Goal: Task Accomplishment & Management: Manage account settings

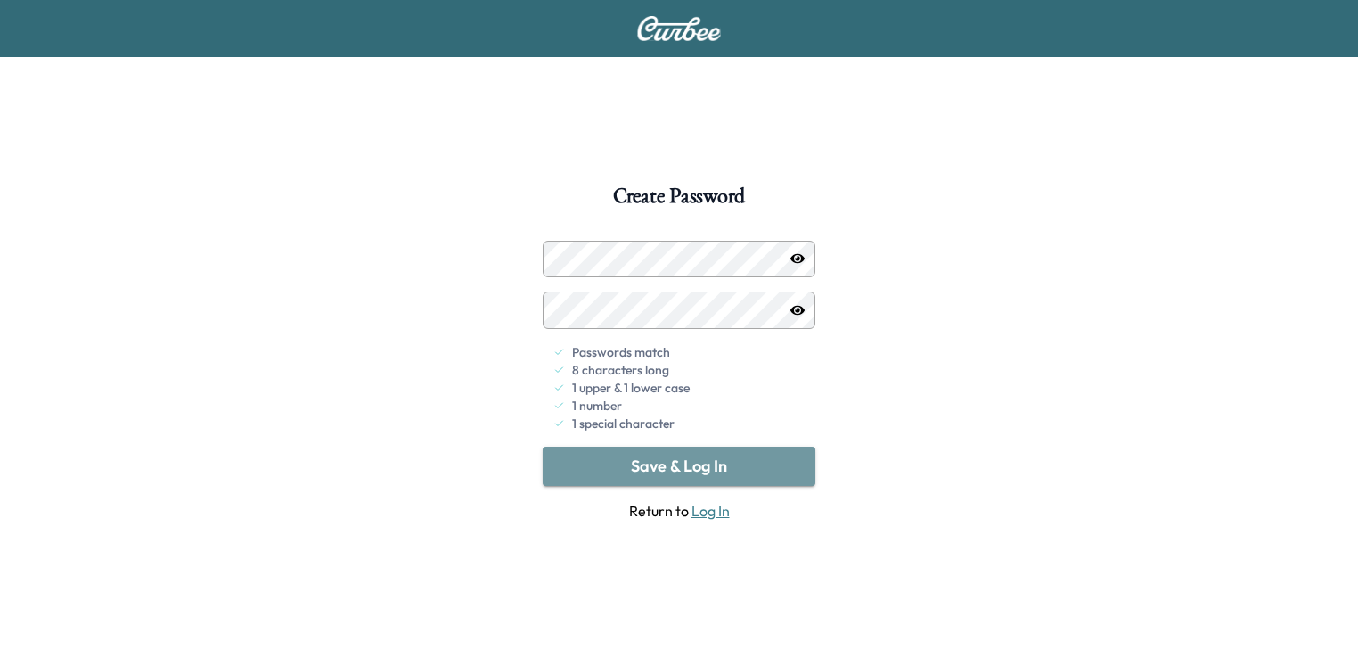
click at [678, 460] on button "Save & Log In" at bounding box center [679, 465] width 273 height 39
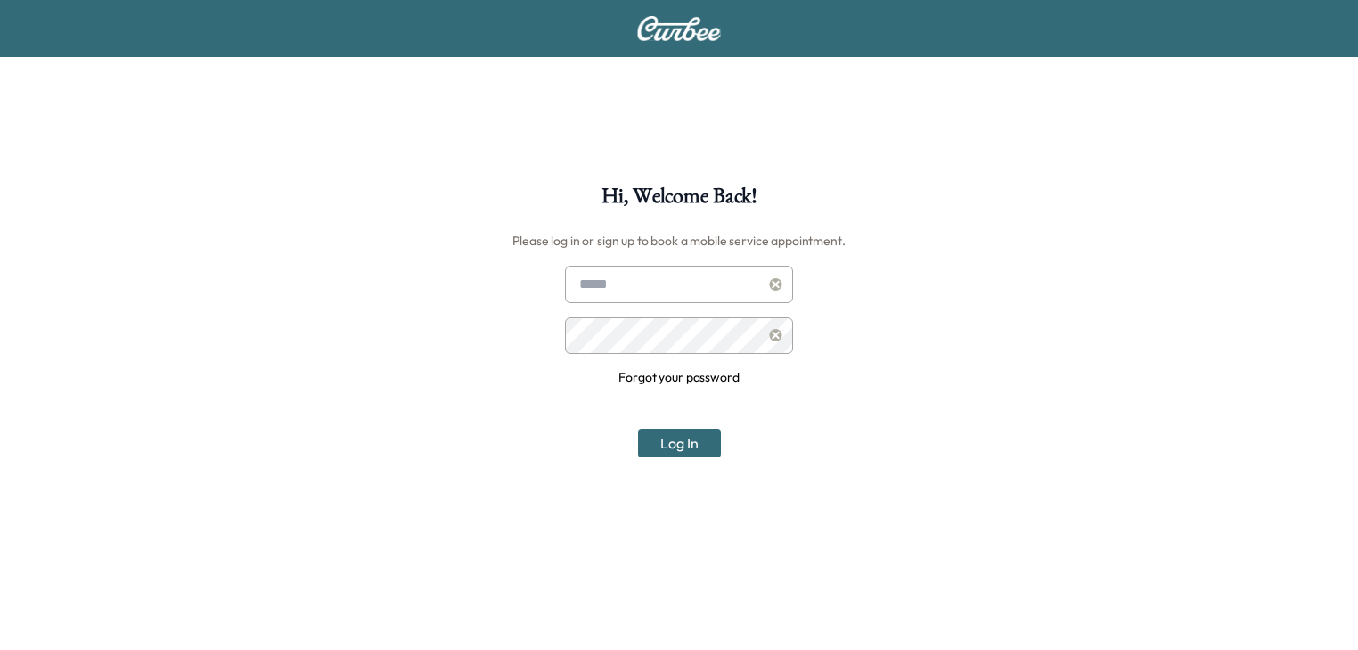
click at [663, 285] on input "text" at bounding box center [679, 284] width 228 height 37
type input "**********"
click at [678, 438] on button "Log In" at bounding box center [679, 443] width 83 height 29
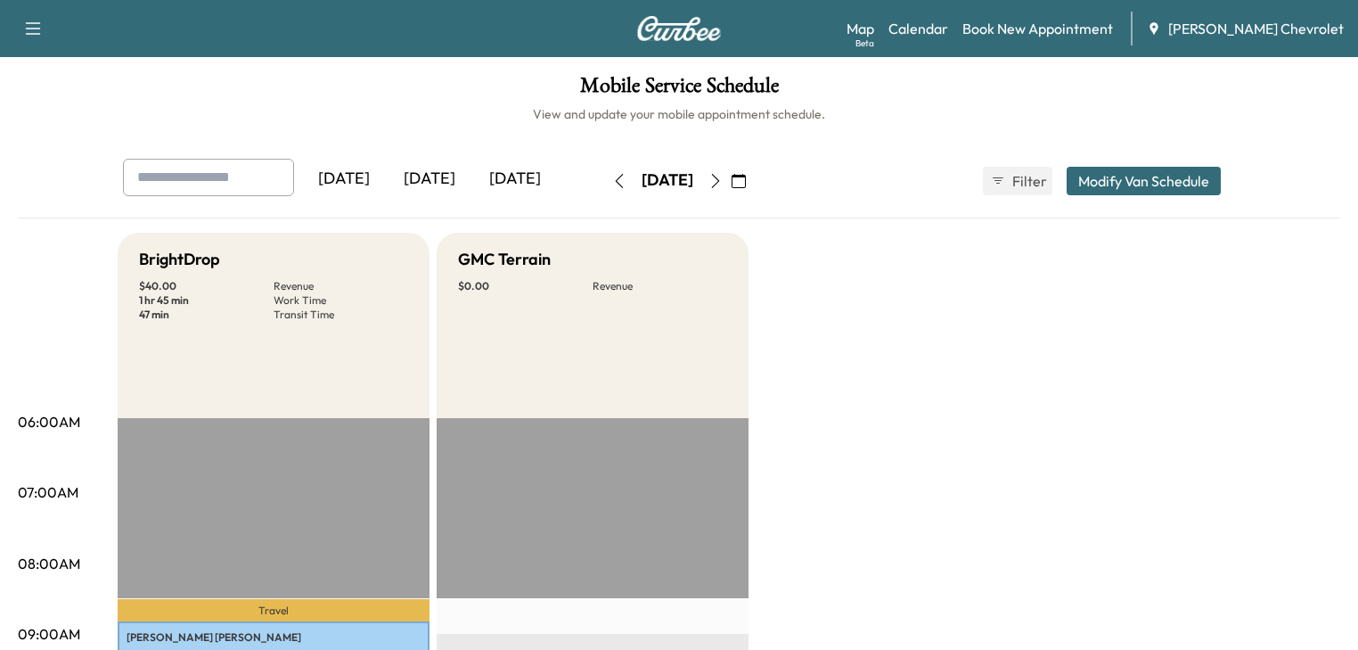
click at [723, 176] on icon "button" at bounding box center [715, 181] width 14 height 14
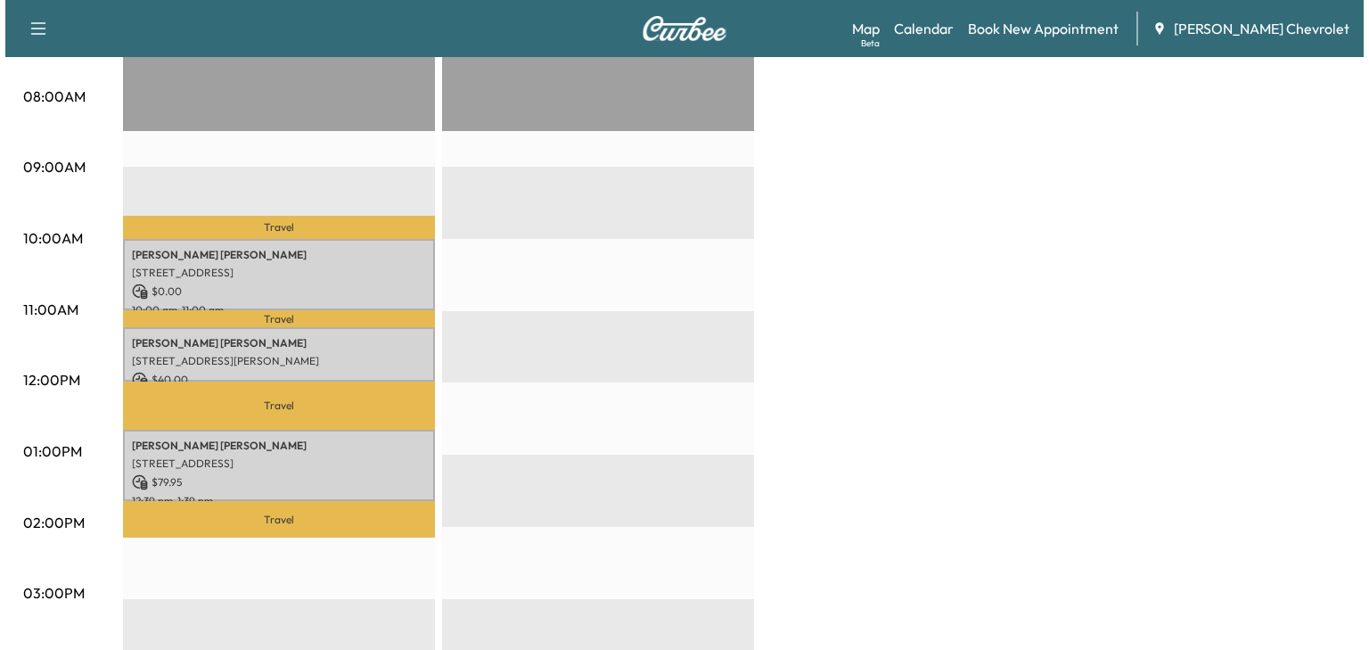
scroll to position [570, 0]
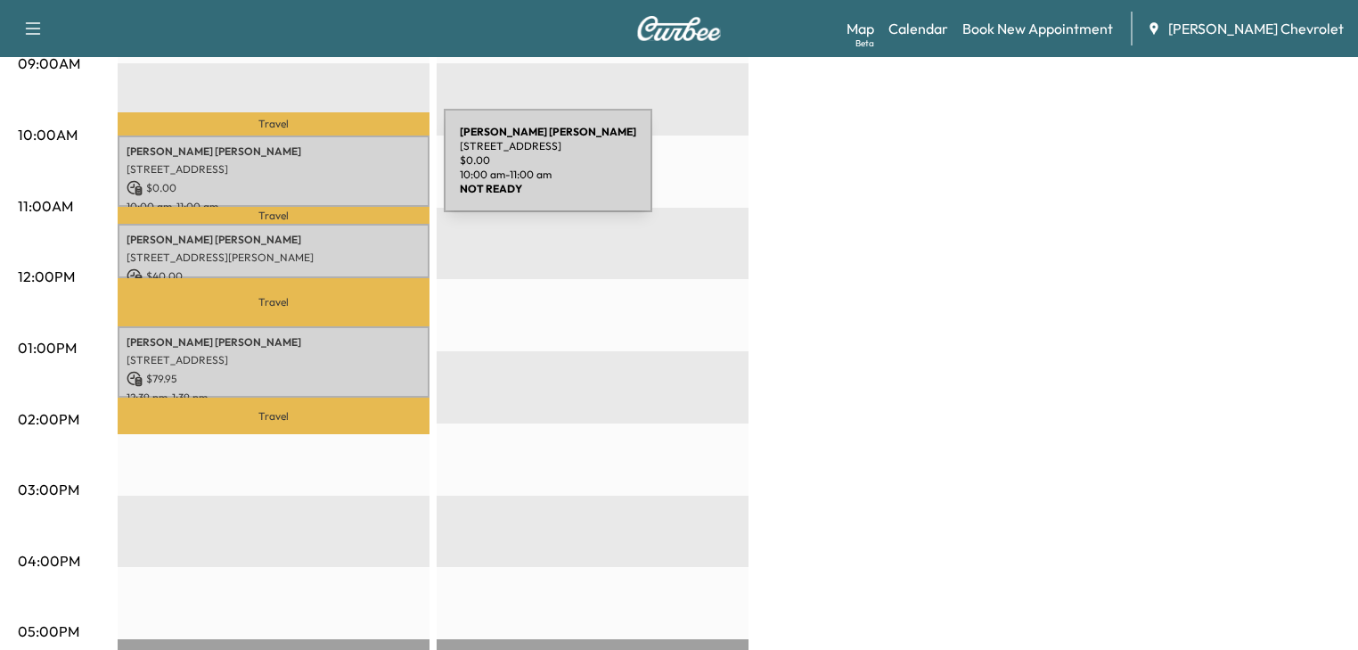
click at [310, 168] on p "[STREET_ADDRESS]" at bounding box center [274, 169] width 294 height 14
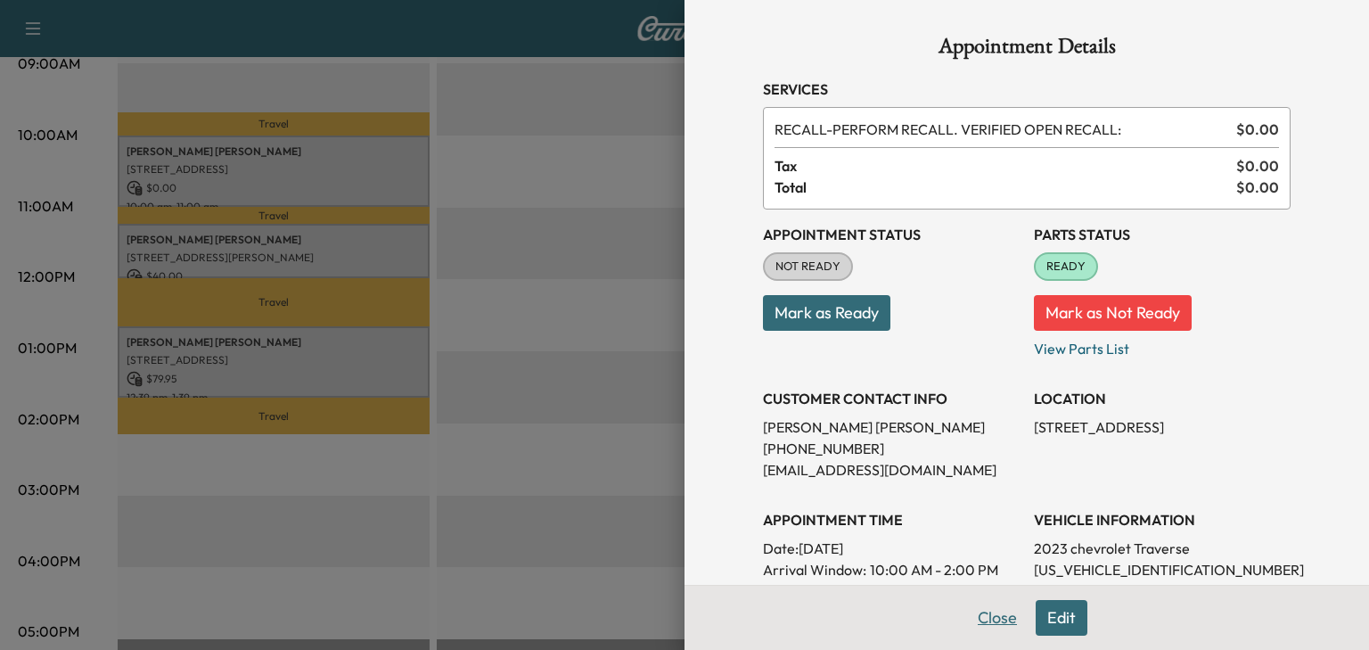
click at [980, 617] on button "Close" at bounding box center [997, 618] width 62 height 36
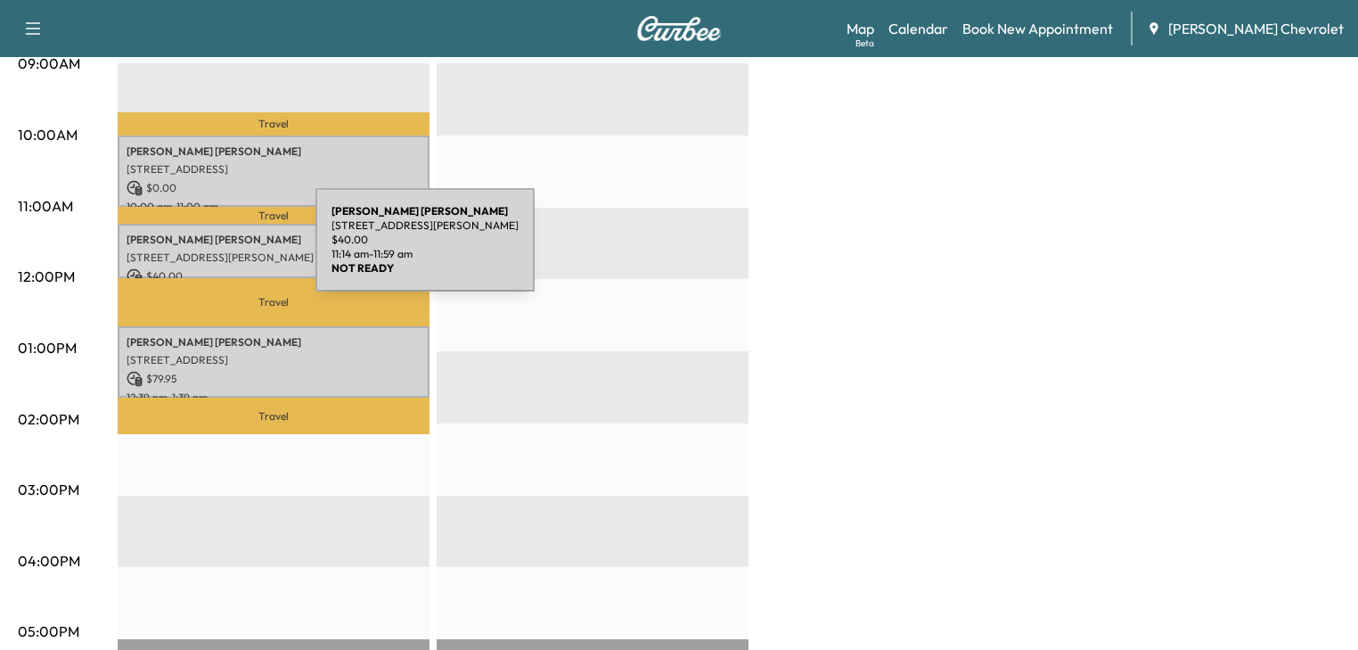
click at [182, 250] on p "[STREET_ADDRESS][PERSON_NAME]" at bounding box center [274, 257] width 294 height 14
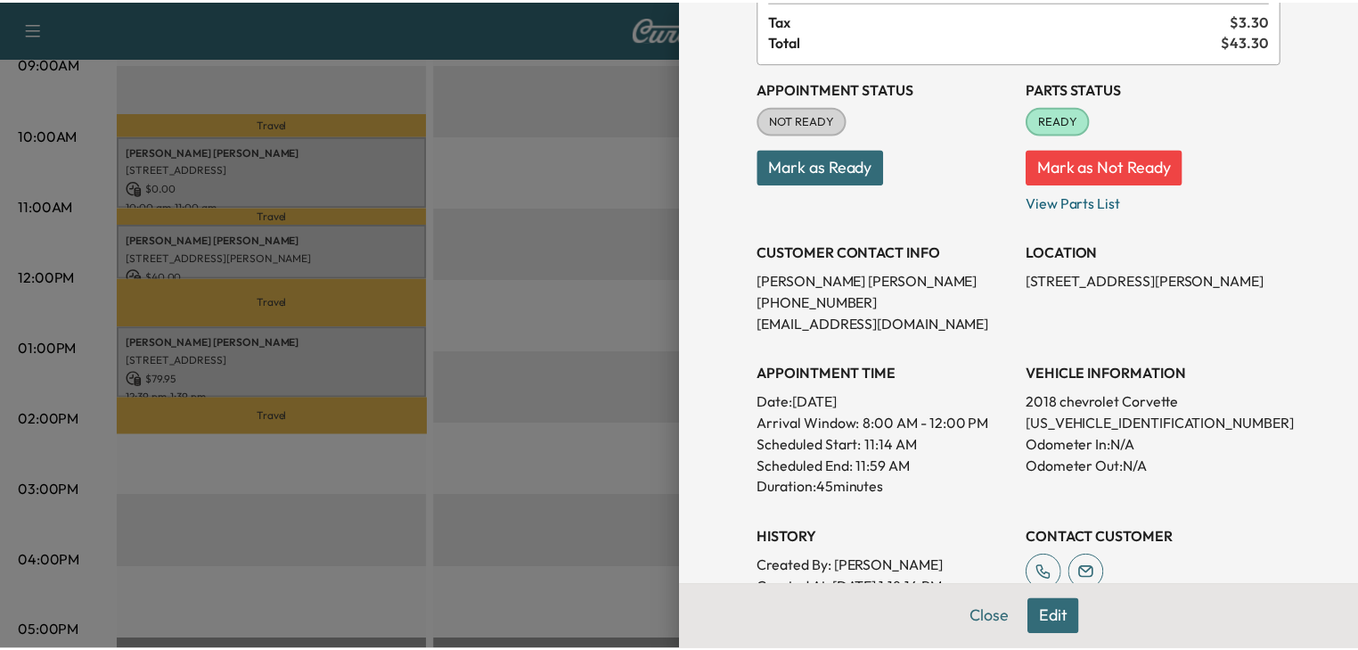
scroll to position [356, 0]
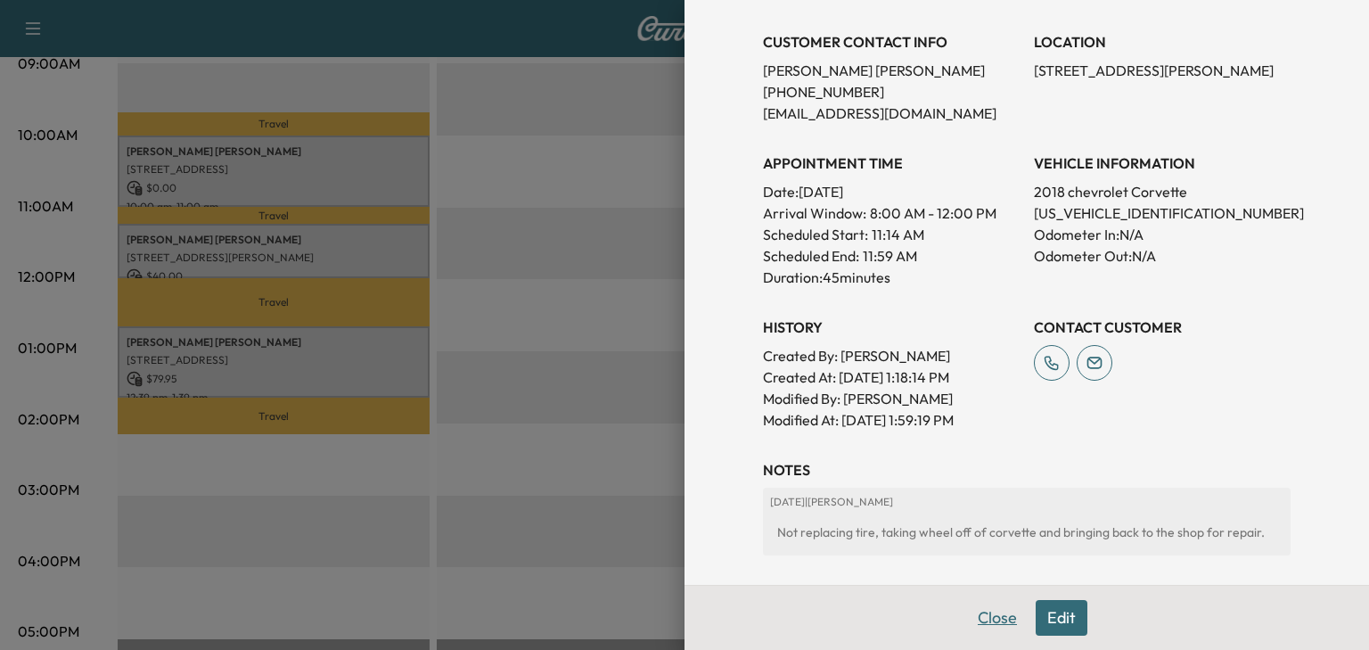
click at [989, 615] on button "Close" at bounding box center [997, 618] width 62 height 36
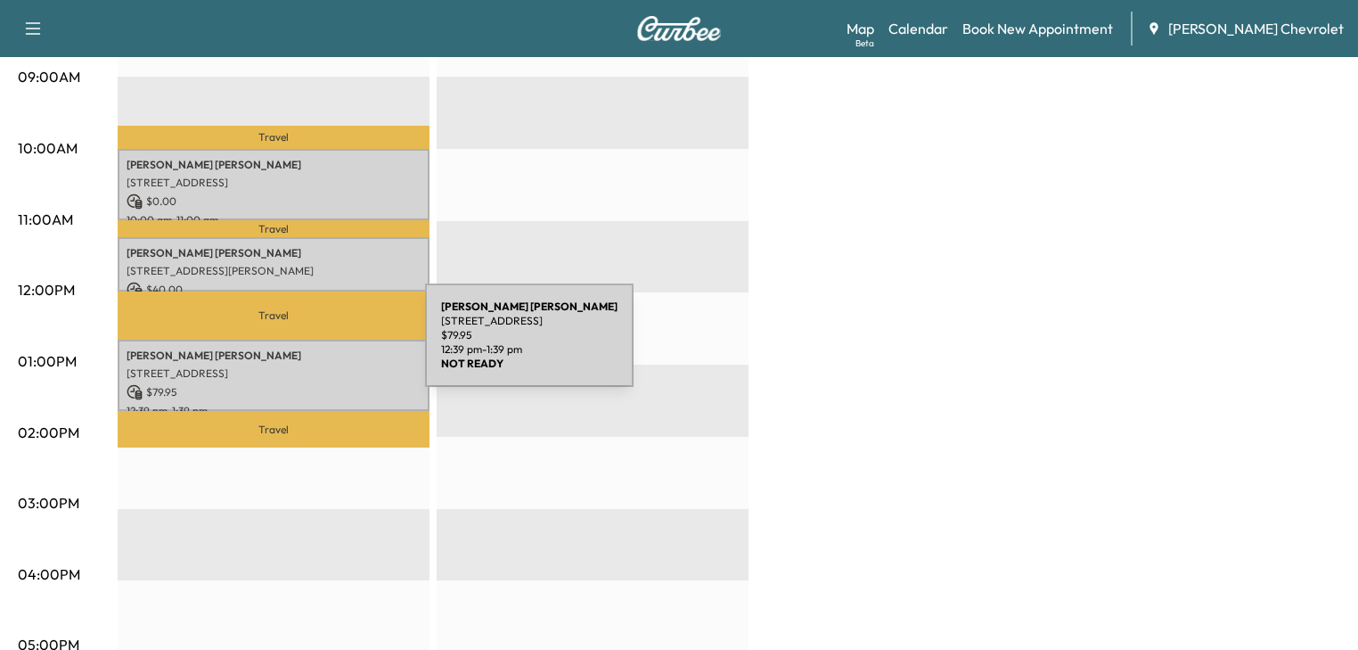
click at [292, 346] on div "[PERSON_NAME] [STREET_ADDRESS] $ 79.95 12:39 pm - 1:39 pm" at bounding box center [274, 376] width 312 height 72
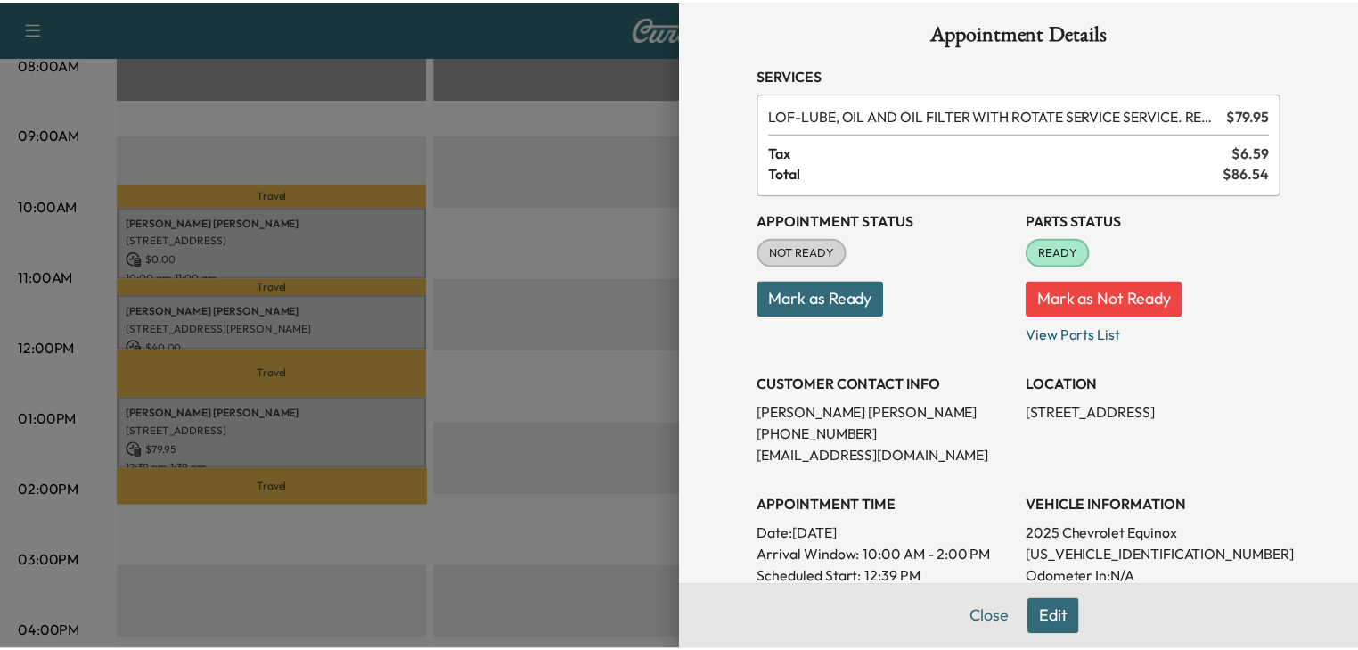
scroll to position [0, 0]
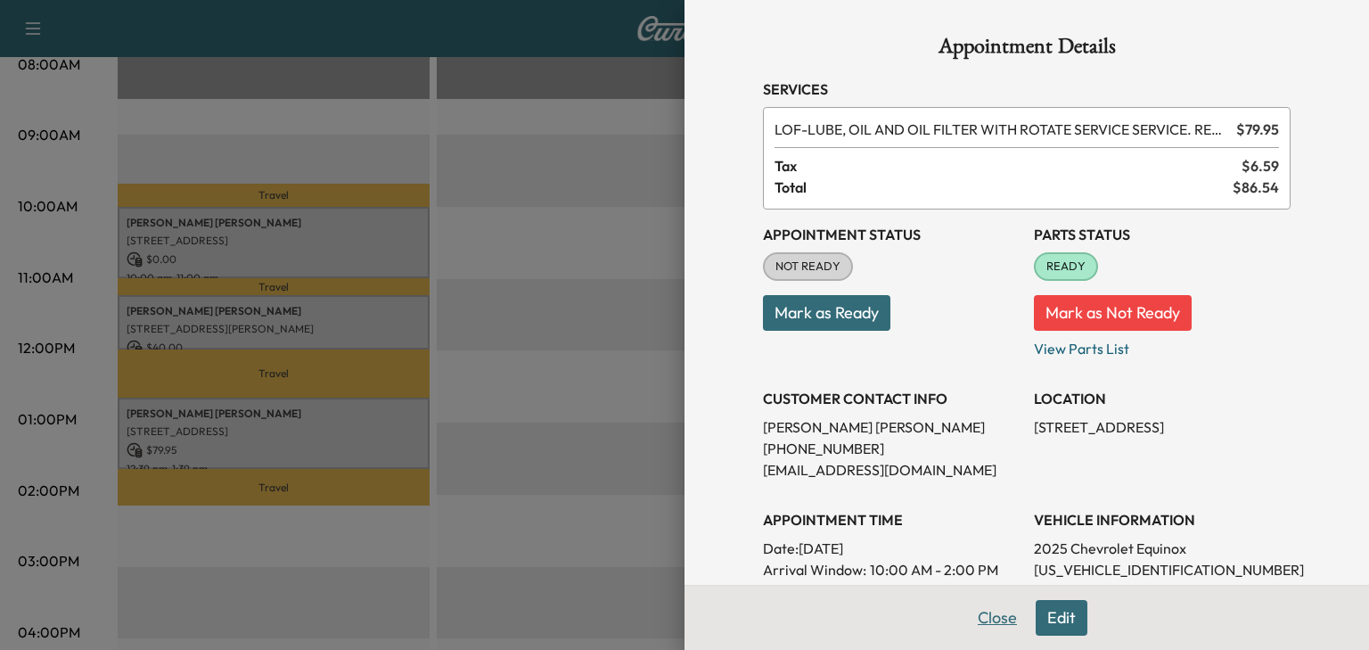
click at [972, 610] on button "Close" at bounding box center [997, 618] width 62 height 36
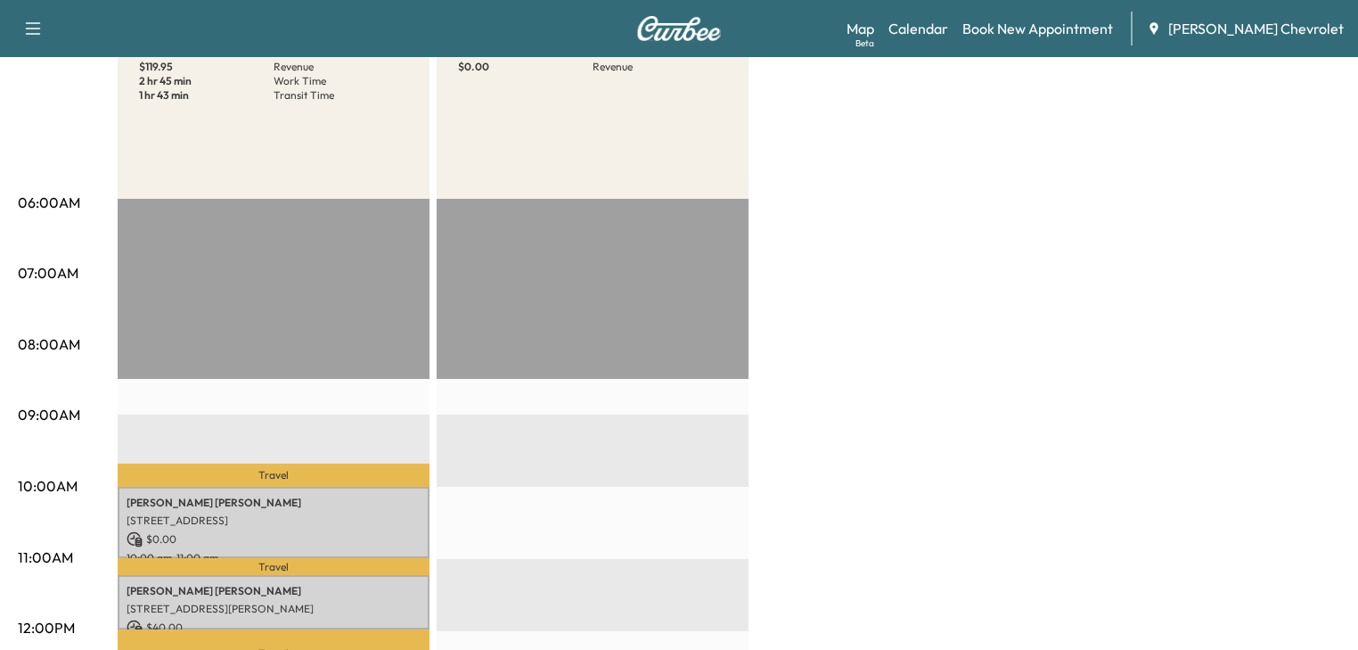
scroll to position [10, 0]
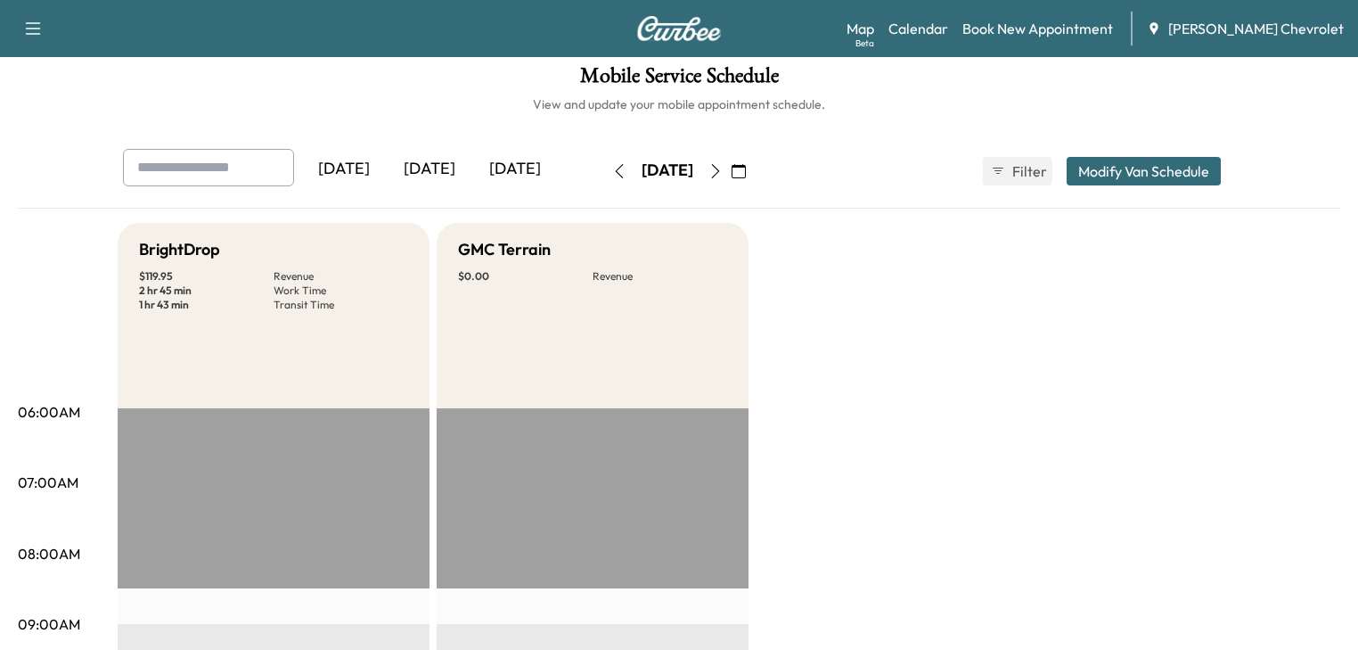
click at [723, 168] on icon "button" at bounding box center [715, 171] width 14 height 14
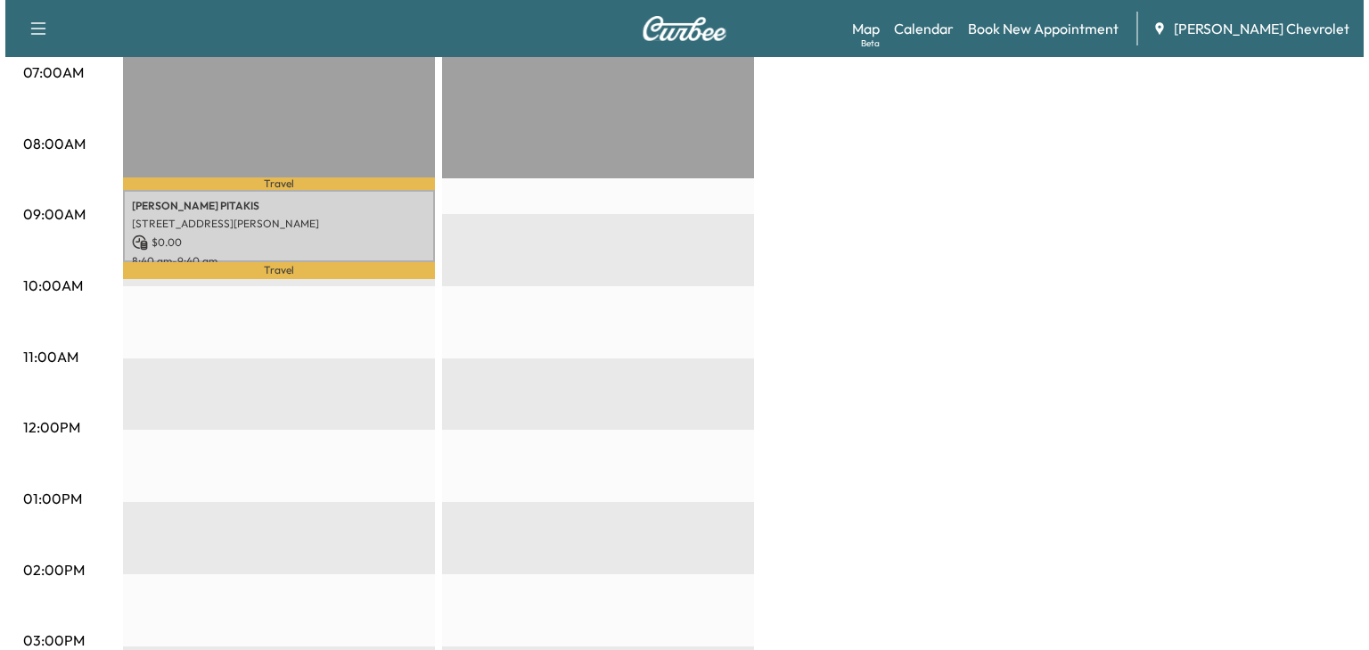
scroll to position [499, 0]
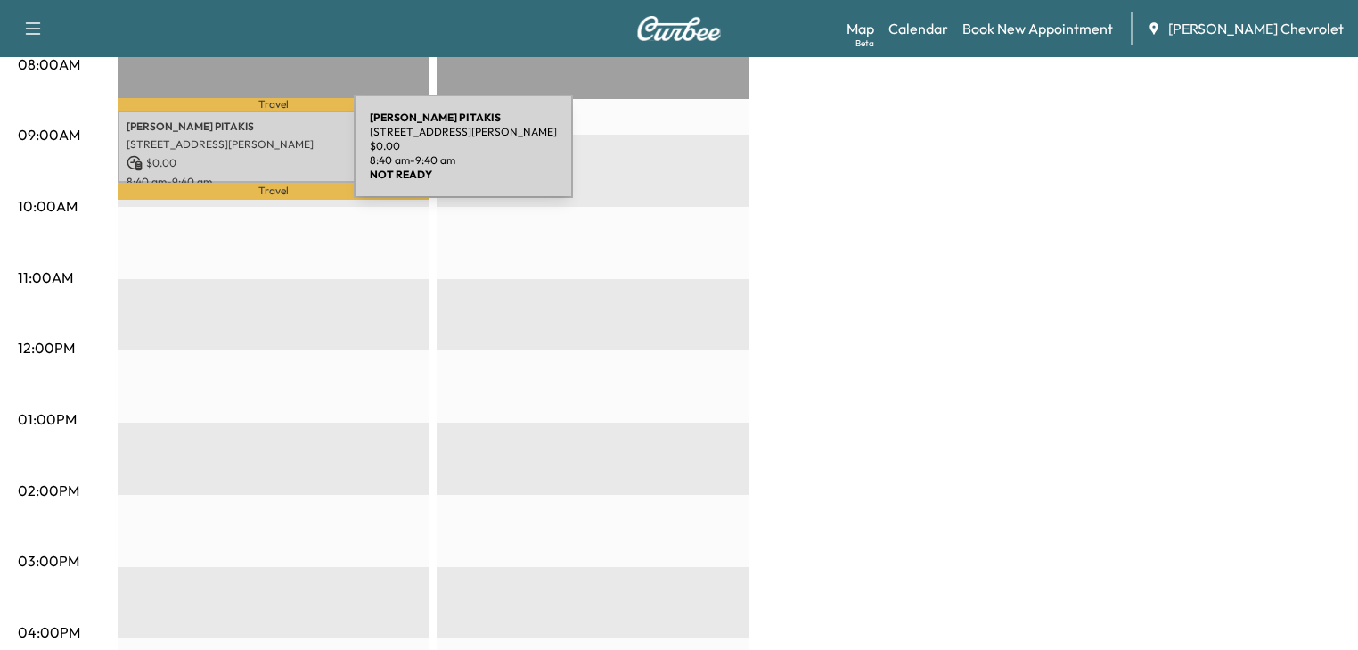
click at [220, 157] on p "$ 0.00" at bounding box center [274, 163] width 294 height 16
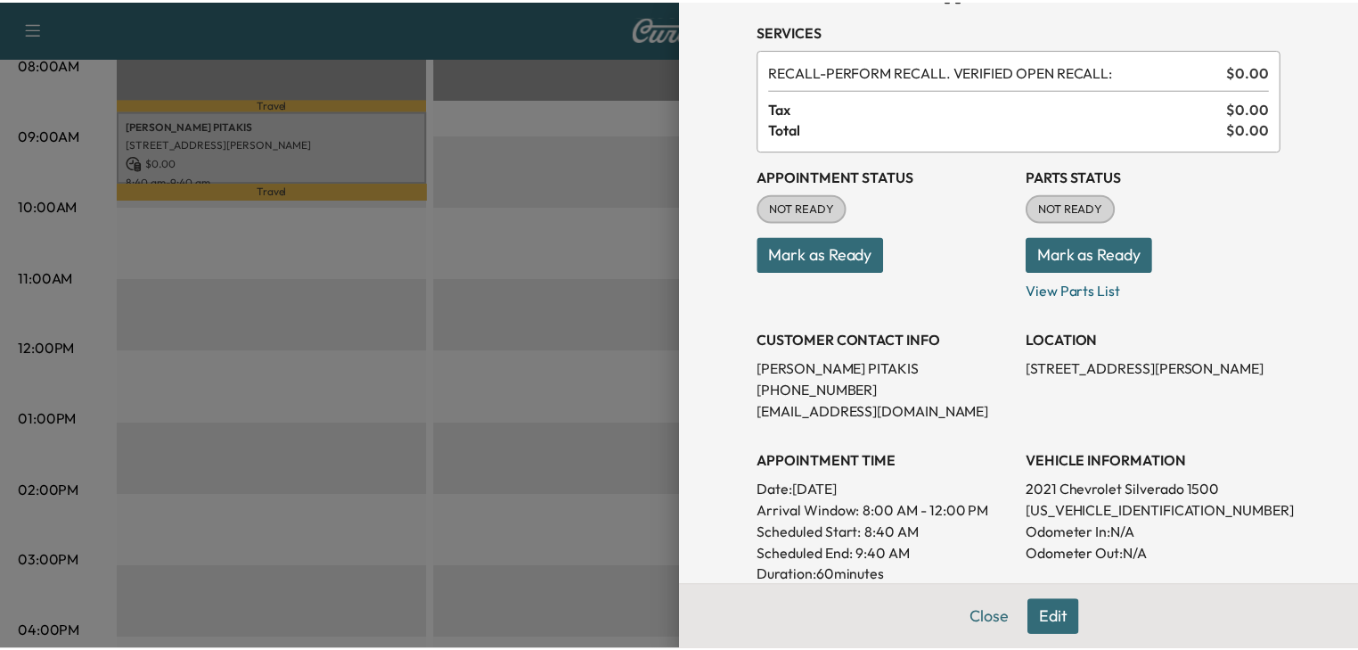
scroll to position [0, 0]
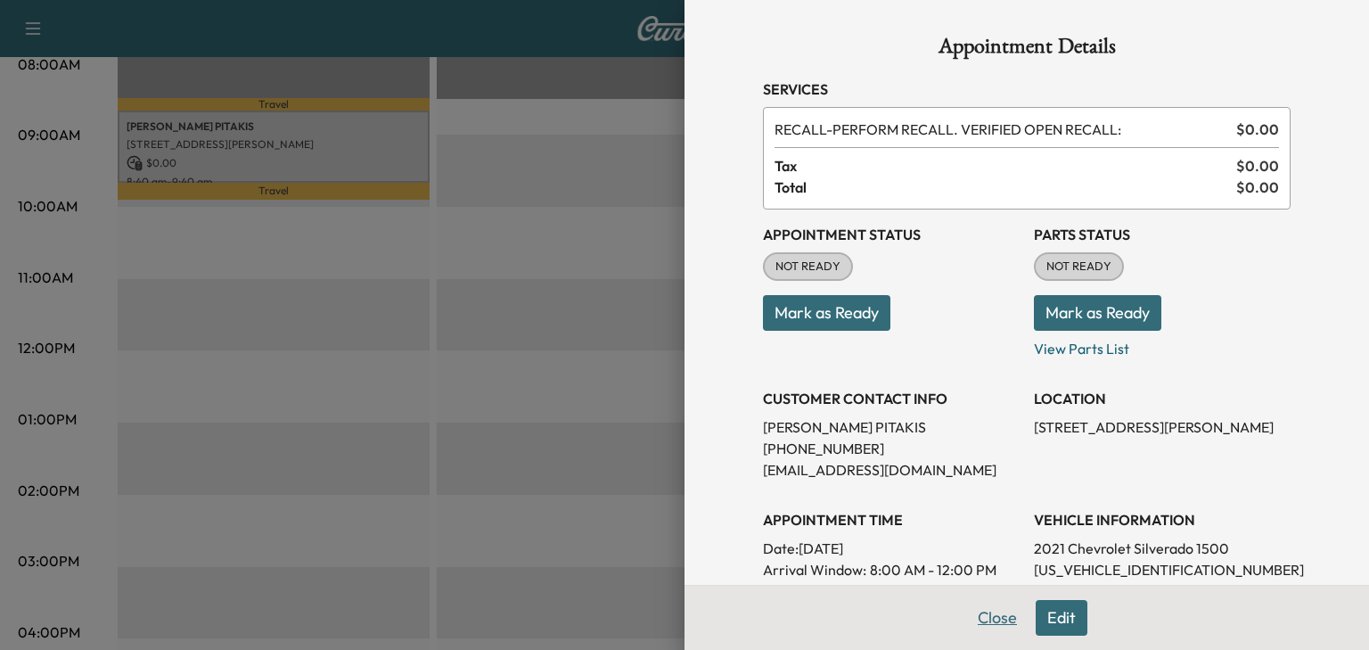
click at [995, 619] on button "Close" at bounding box center [997, 618] width 62 height 36
